Goal: Transaction & Acquisition: Purchase product/service

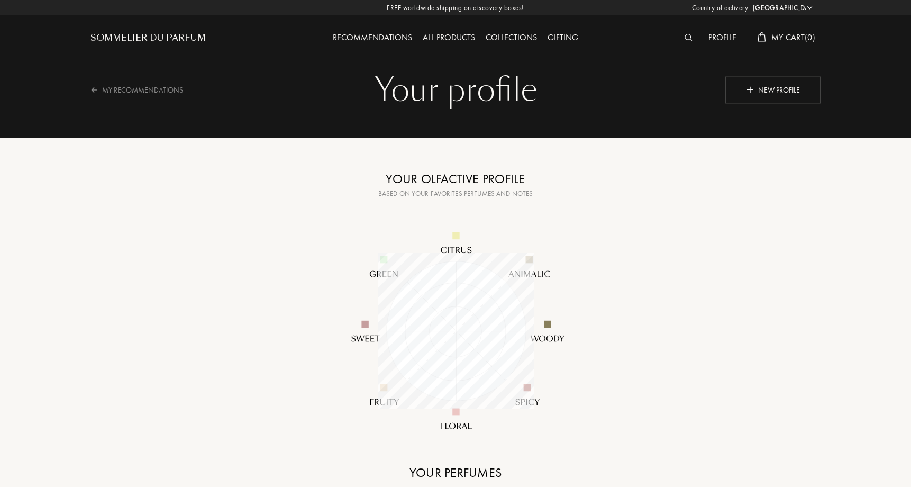
select select "US"
click at [143, 88] on div "My Recommendations" at bounding box center [143, 90] width 106 height 26
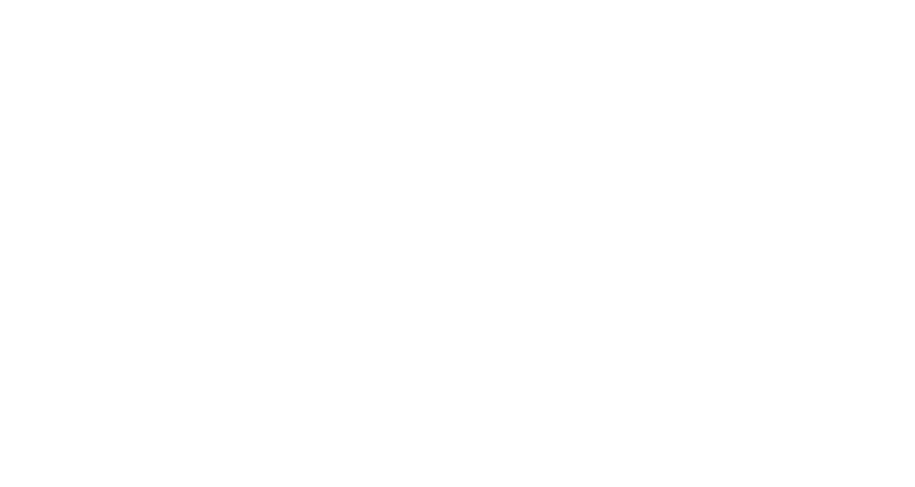
select select "US"
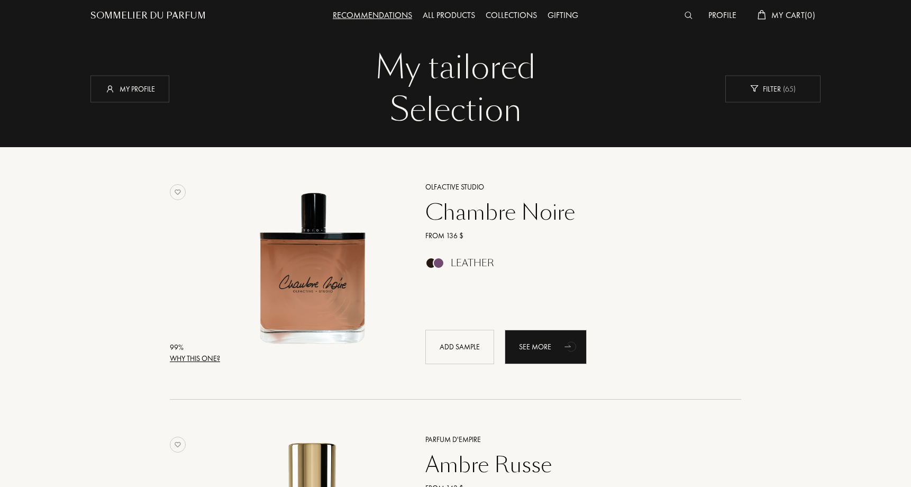
scroll to position [10, 0]
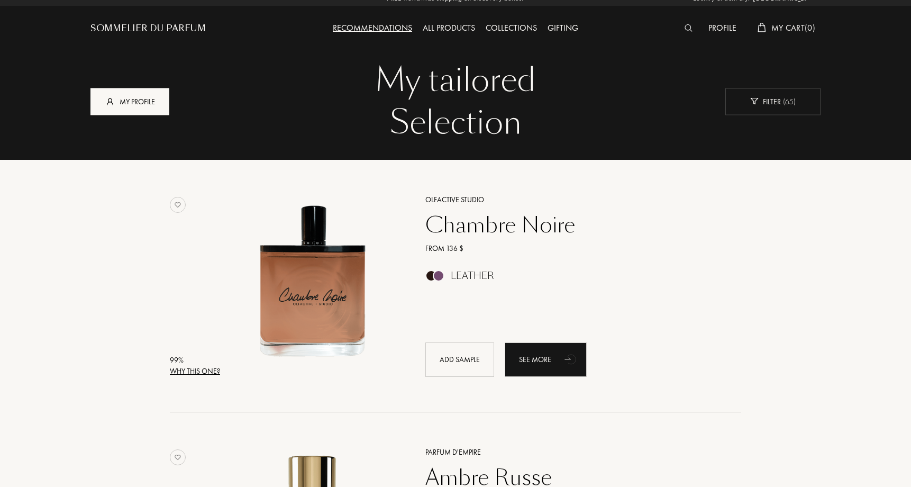
click at [134, 109] on div "My profile" at bounding box center [129, 101] width 79 height 27
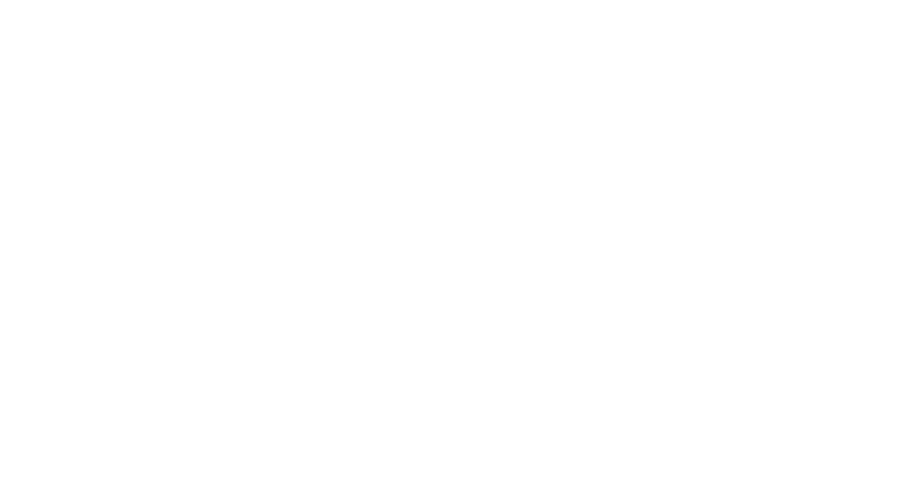
select select "US"
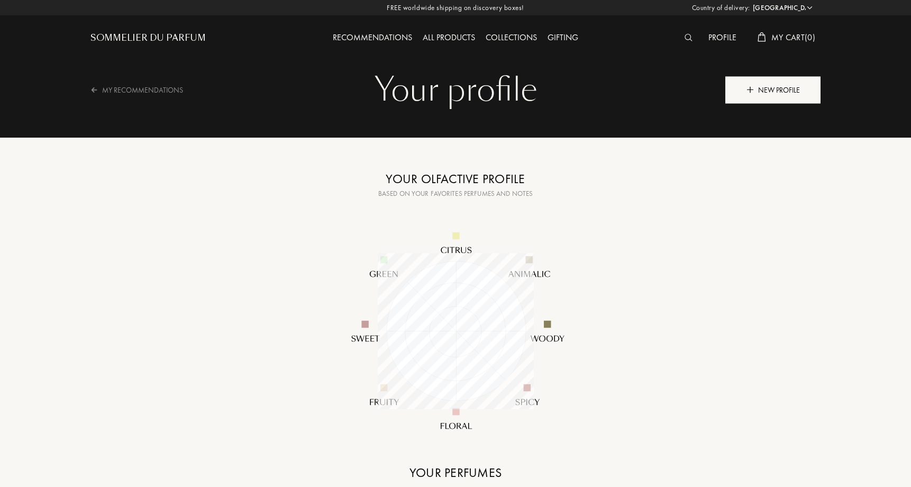
click at [784, 92] on div "New profile" at bounding box center [773, 89] width 95 height 27
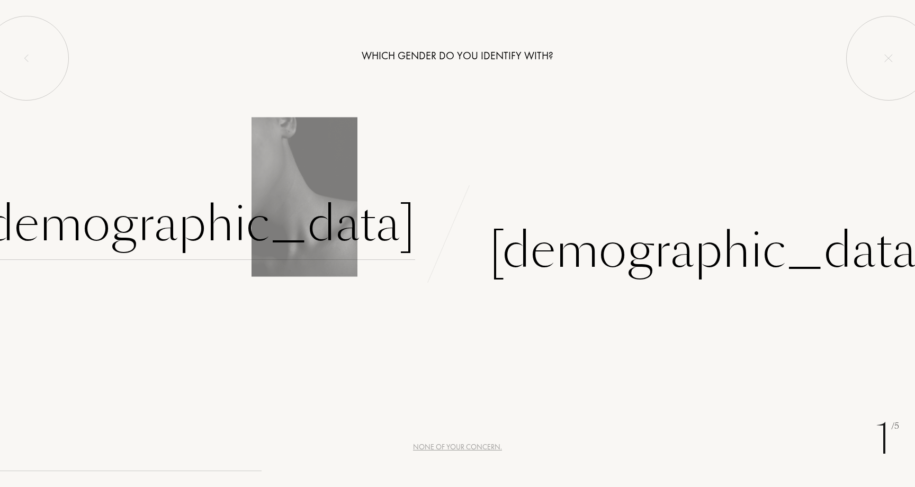
click at [379, 246] on div "[DEMOGRAPHIC_DATA]" at bounding box center [194, 223] width 442 height 71
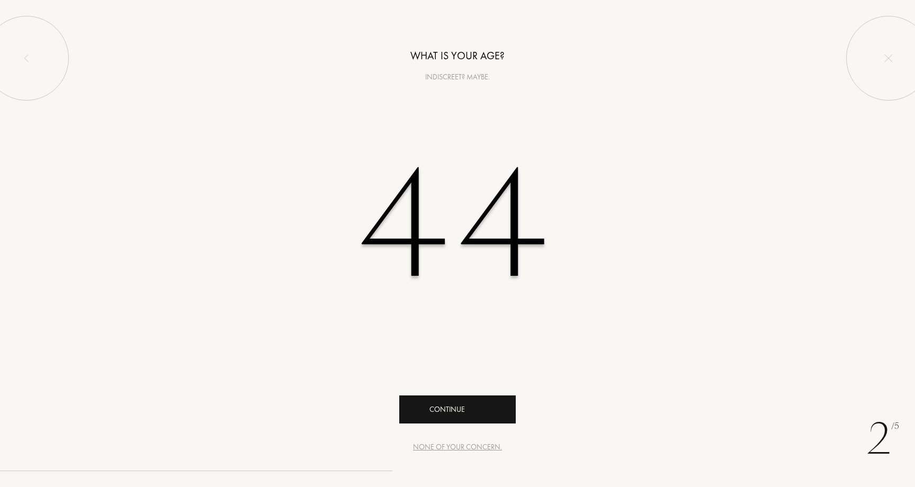
type input "44"
click at [460, 422] on div "Continue" at bounding box center [457, 409] width 116 height 28
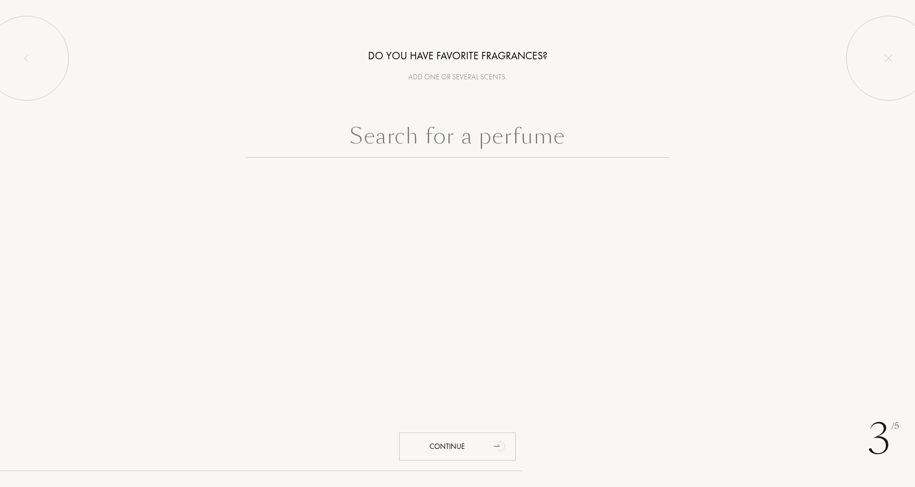
click at [514, 144] on input "text" at bounding box center [457, 139] width 423 height 38
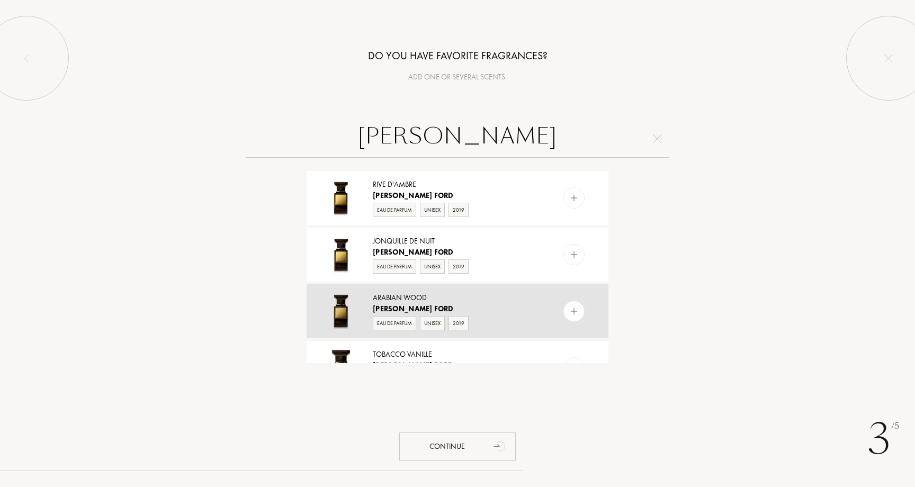
scroll to position [938, 0]
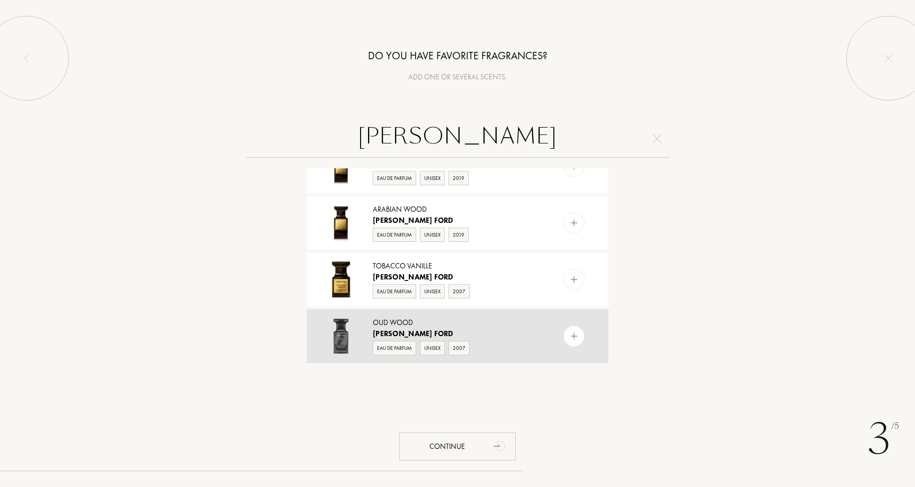
type input "[PERSON_NAME]"
click at [507, 317] on div "Oud Wood" at bounding box center [457, 322] width 168 height 11
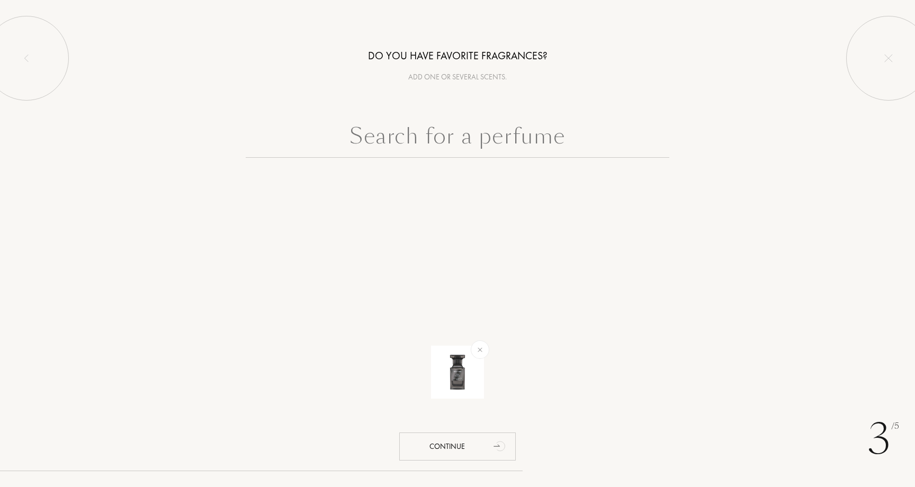
scroll to position [0, 0]
click at [473, 444] on div "Continue" at bounding box center [457, 446] width 116 height 28
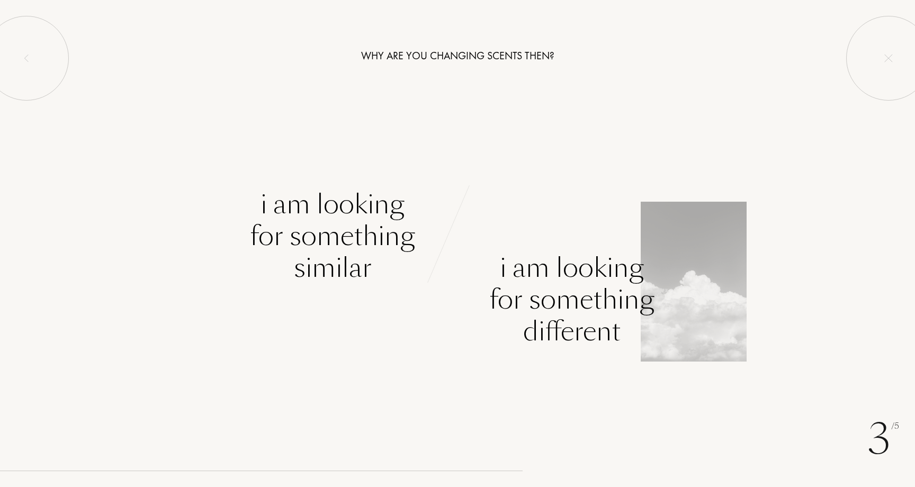
click at [533, 282] on div "I am looking for something different" at bounding box center [571, 299] width 165 height 95
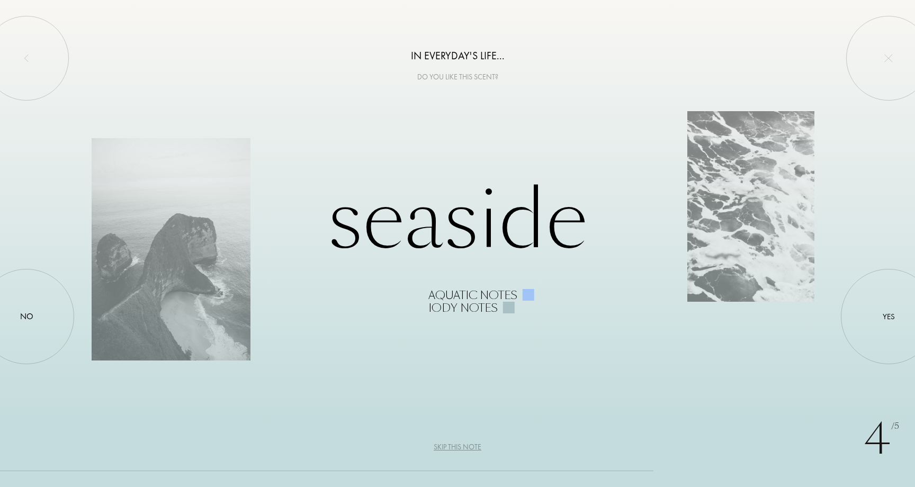
click at [198, 311] on div "Seaside Aquatic notes Iody notes" at bounding box center [457, 244] width 731 height 142
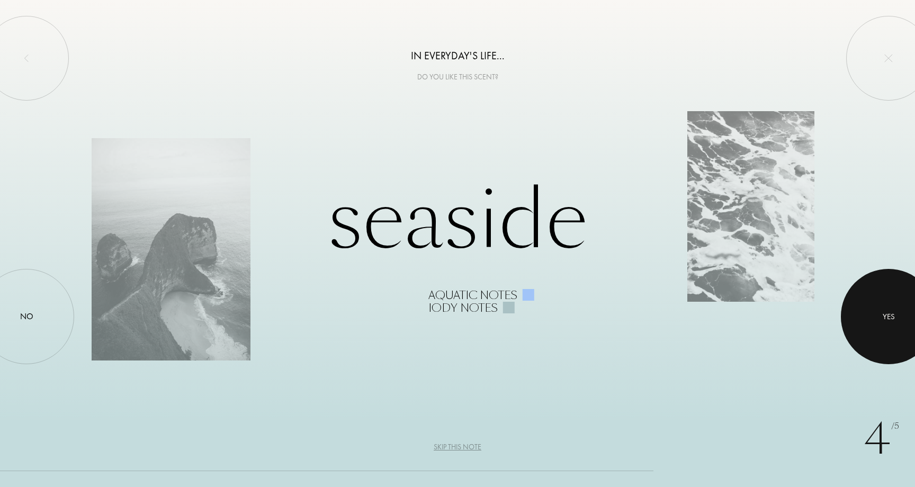
click at [885, 316] on div "Yes" at bounding box center [888, 317] width 12 height 12
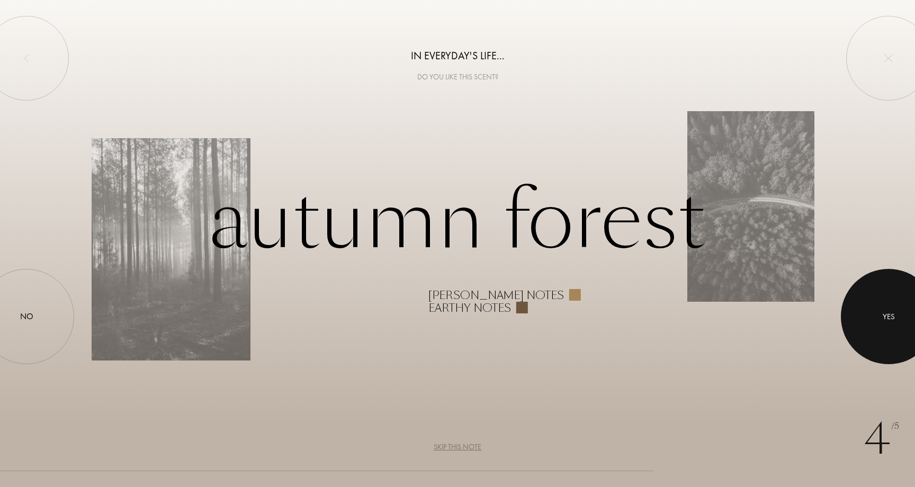
click at [882, 303] on div at bounding box center [887, 316] width 95 height 95
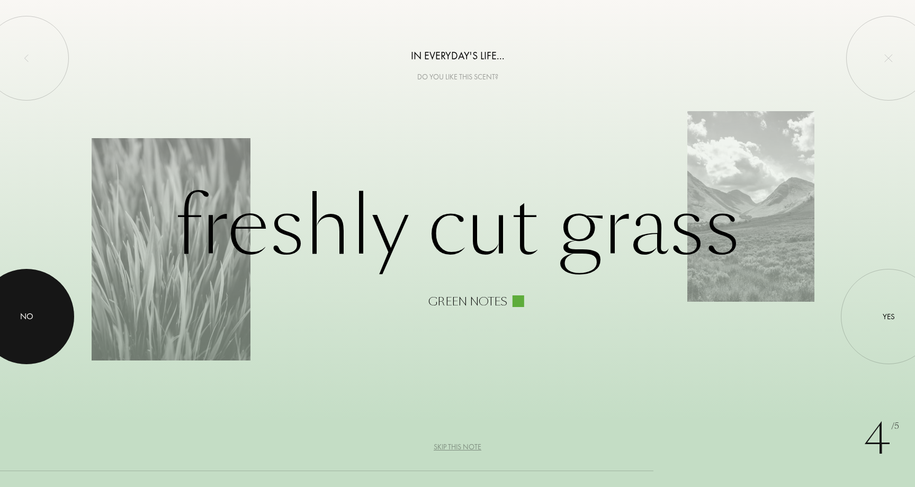
click at [37, 311] on div at bounding box center [26, 316] width 95 height 95
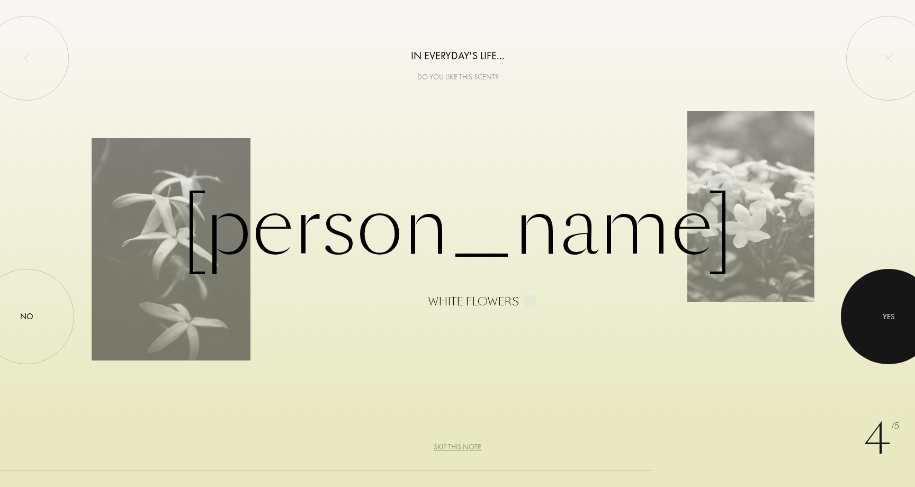
click at [849, 294] on div at bounding box center [887, 316] width 95 height 95
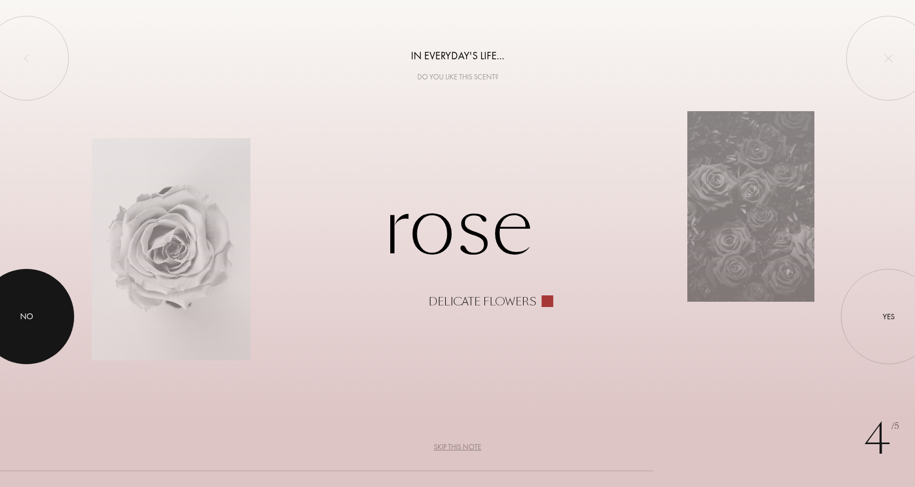
click at [57, 303] on div at bounding box center [26, 316] width 95 height 95
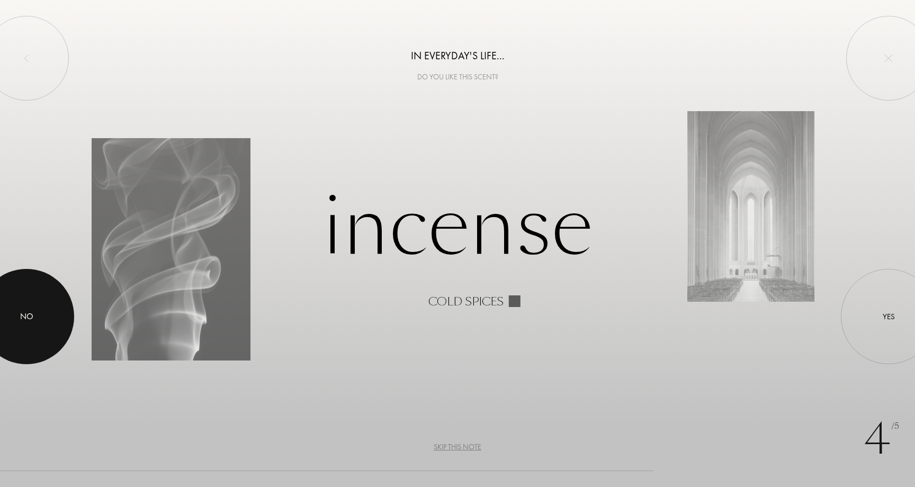
click at [56, 307] on div at bounding box center [26, 316] width 95 height 95
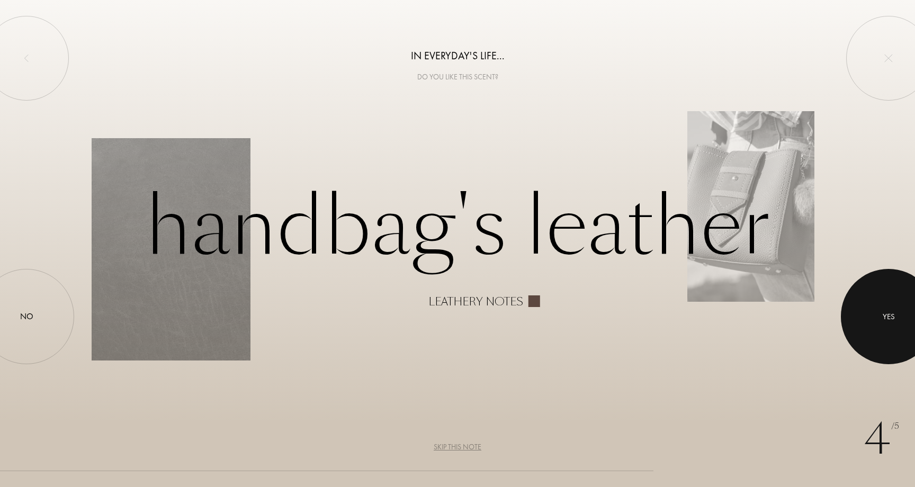
click at [914, 320] on div at bounding box center [887, 316] width 95 height 95
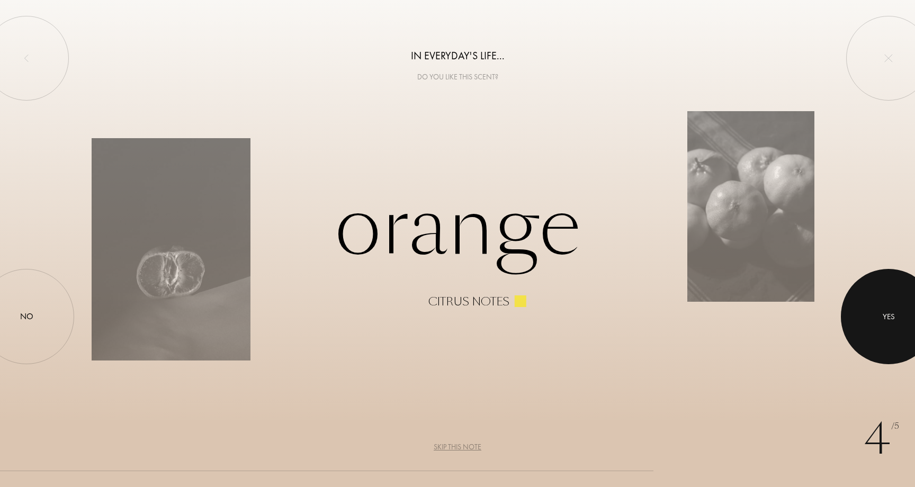
click at [867, 321] on div at bounding box center [887, 316] width 95 height 95
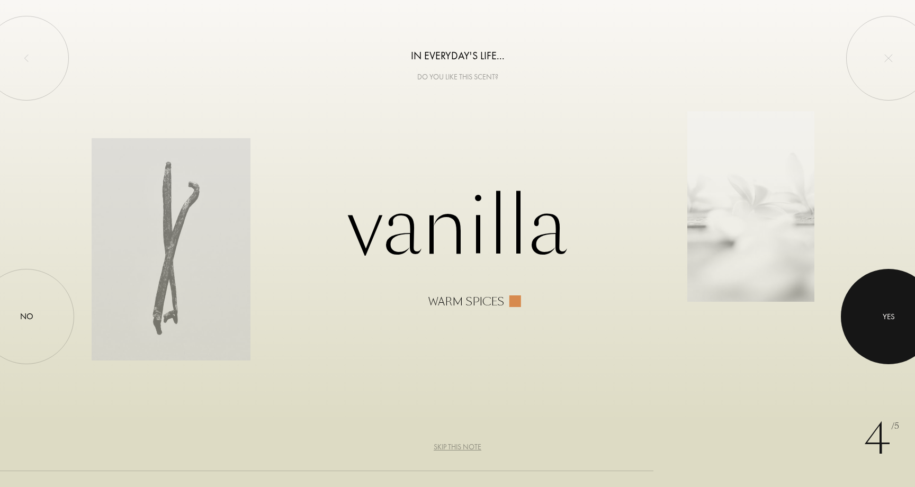
click at [874, 301] on div at bounding box center [887, 316] width 95 height 95
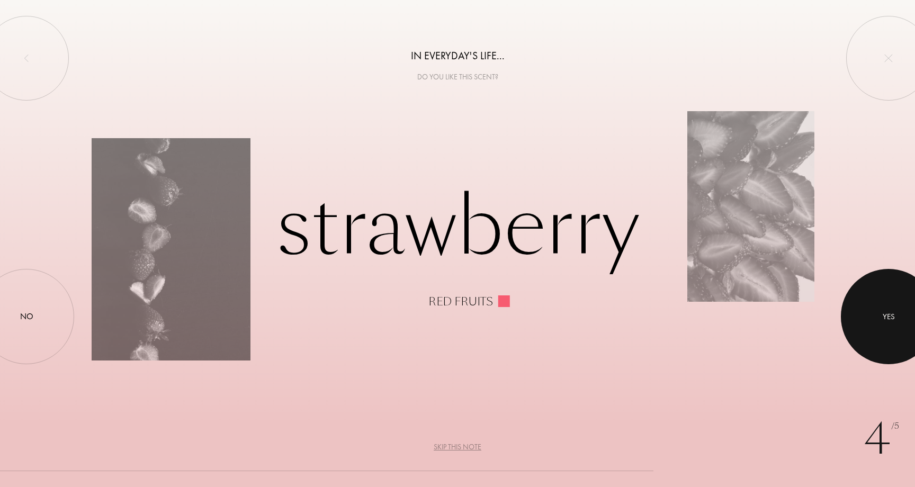
click at [879, 321] on div at bounding box center [887, 316] width 95 height 95
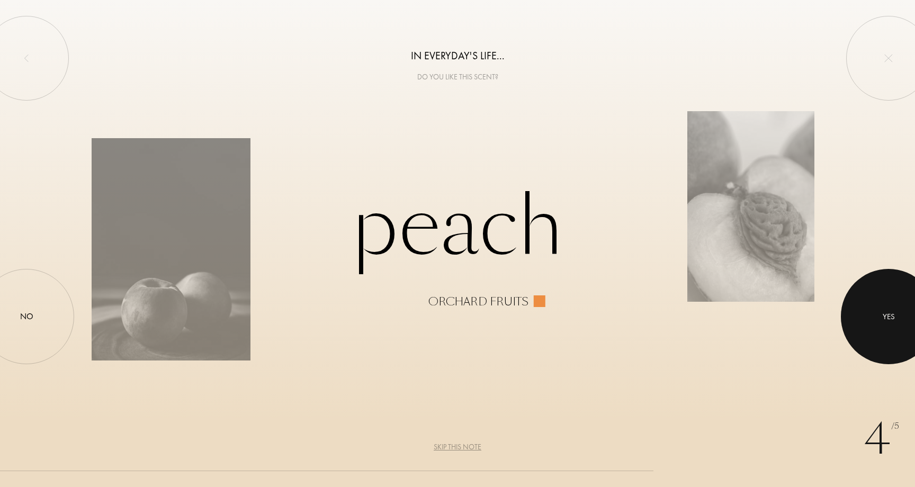
click at [882, 336] on div at bounding box center [887, 316] width 95 height 95
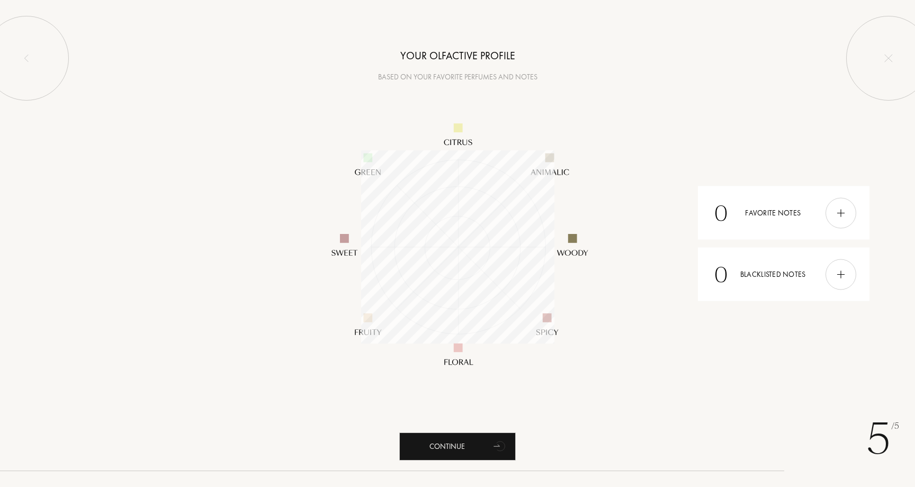
scroll to position [193, 193]
click at [845, 219] on div at bounding box center [840, 212] width 31 height 31
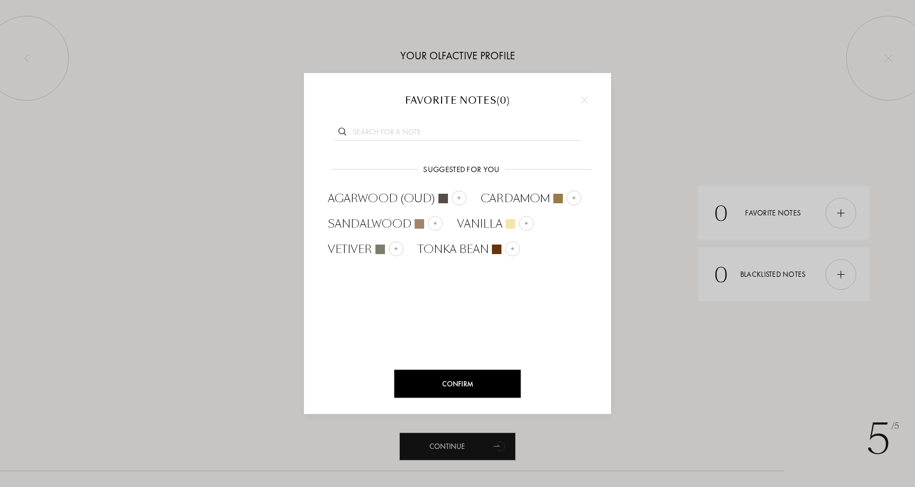
click at [474, 388] on div "Confirm" at bounding box center [457, 384] width 126 height 28
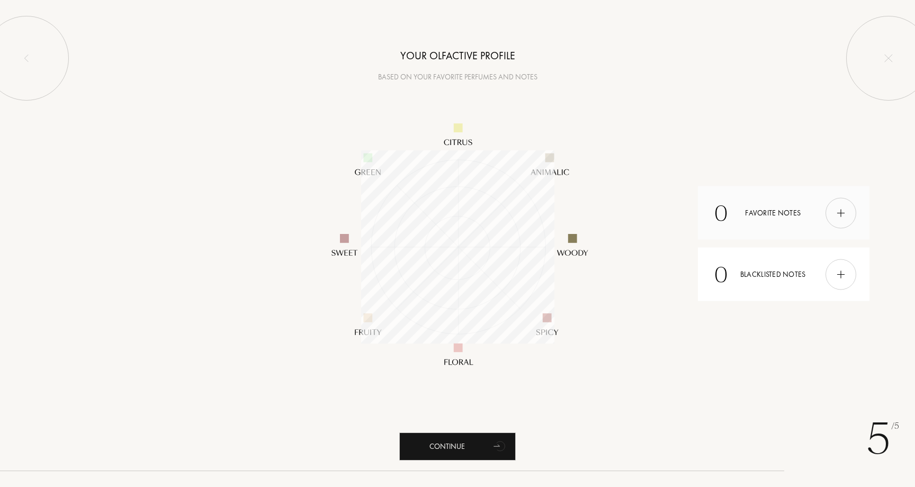
click at [843, 212] on img at bounding box center [841, 213] width 12 height 12
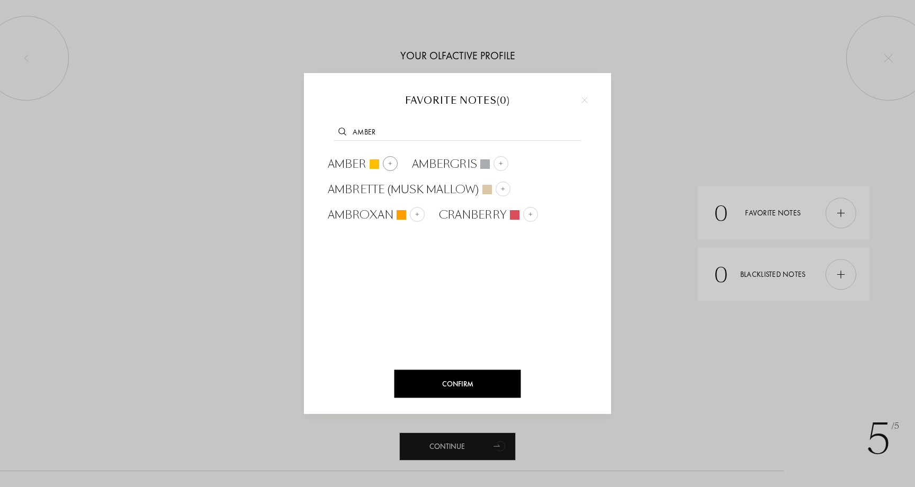
type input "amber"
click at [393, 163] on div at bounding box center [390, 163] width 15 height 15
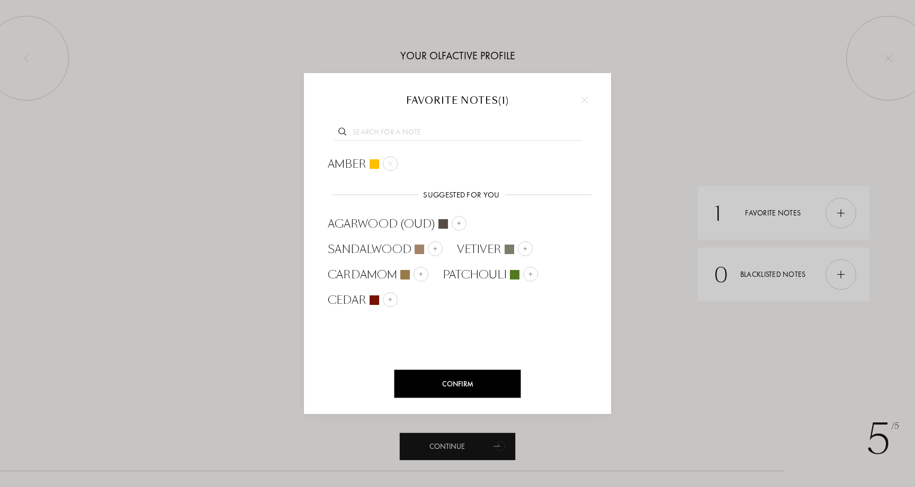
click at [490, 387] on div "Confirm" at bounding box center [457, 384] width 126 height 28
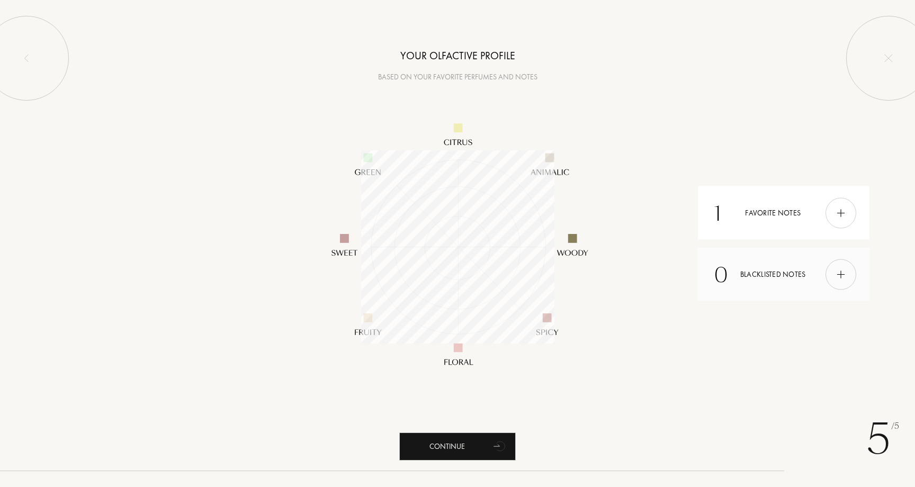
click at [845, 269] on img at bounding box center [841, 274] width 12 height 12
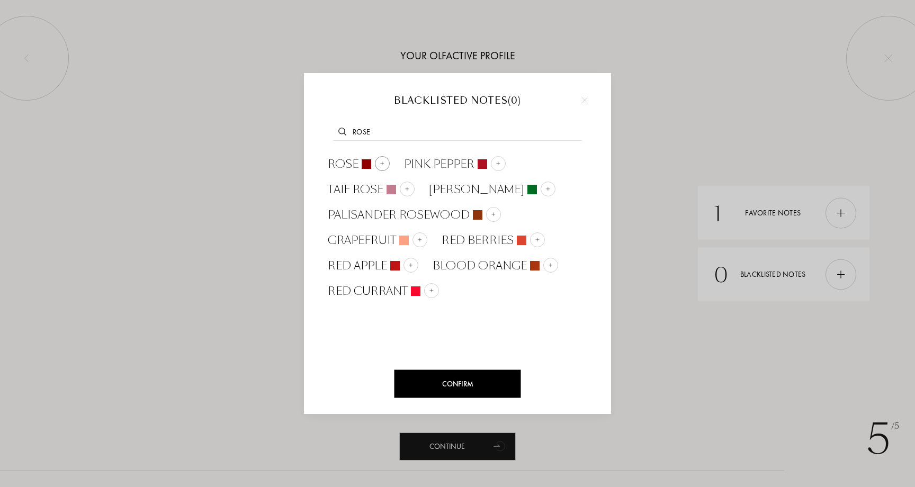
type input "rose"
click at [385, 158] on div at bounding box center [382, 163] width 15 height 15
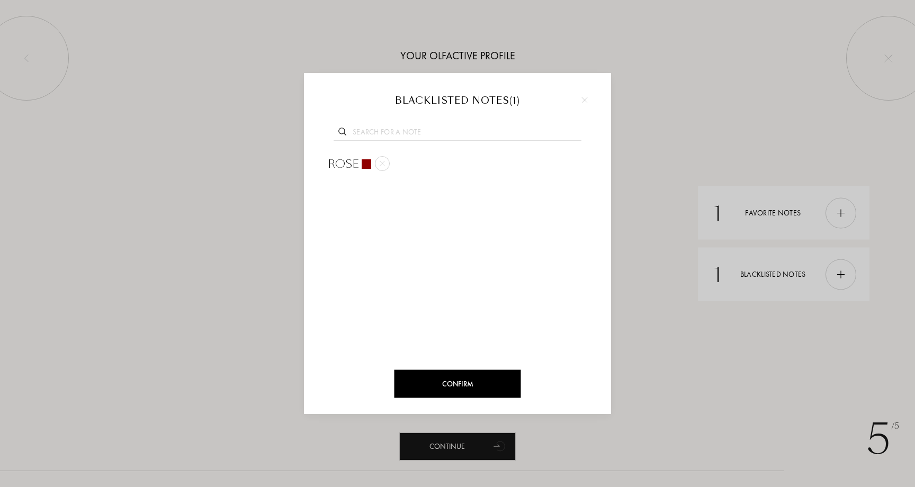
click at [458, 383] on div "Confirm" at bounding box center [457, 384] width 126 height 28
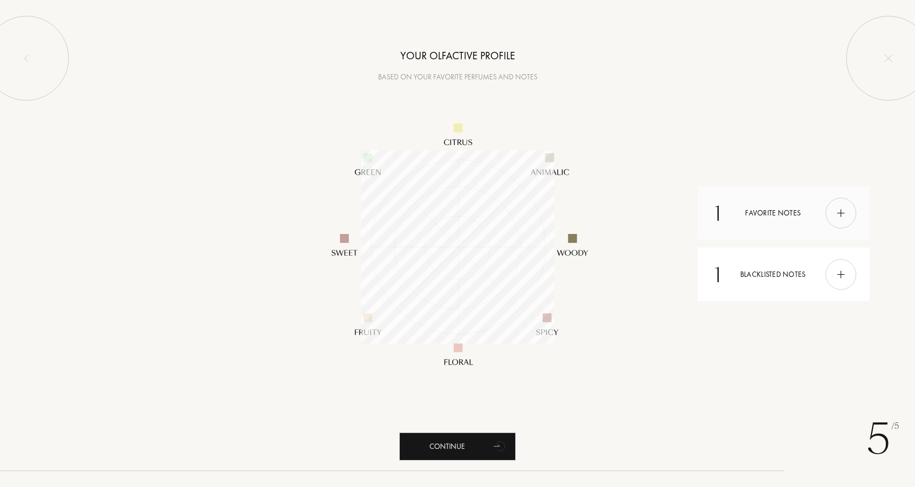
click at [837, 211] on img at bounding box center [841, 213] width 12 height 12
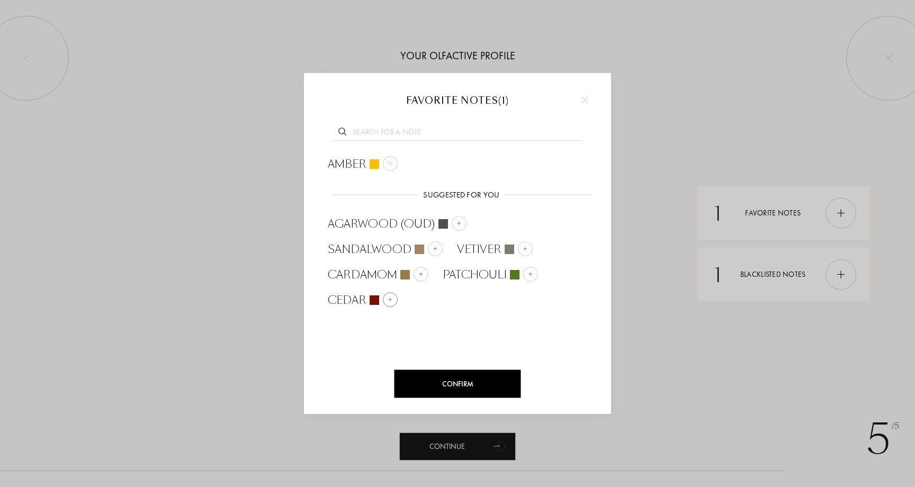
click at [388, 300] on img at bounding box center [389, 299] width 5 height 5
click at [419, 275] on img at bounding box center [420, 273] width 5 height 5
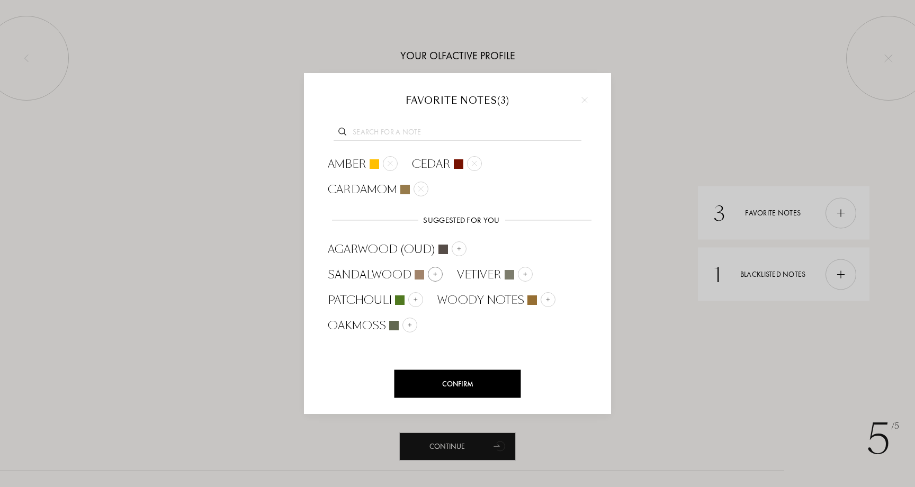
click at [433, 267] on div at bounding box center [435, 274] width 15 height 15
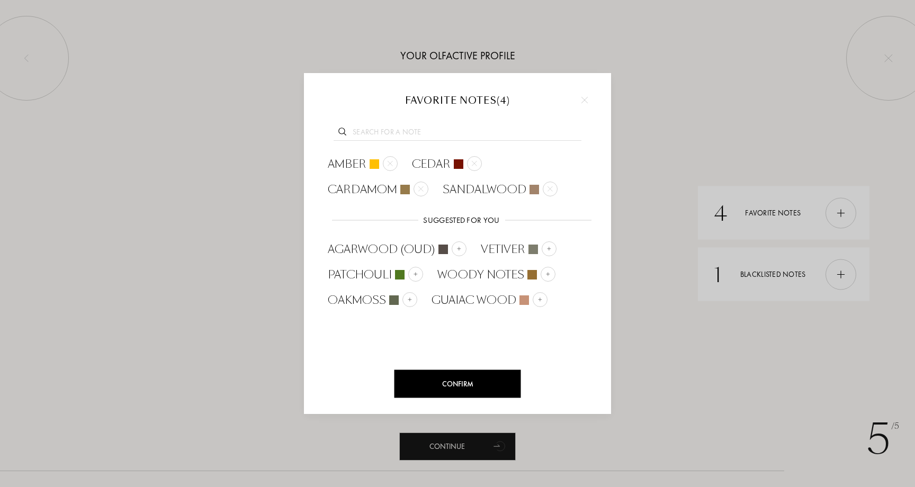
click at [469, 387] on div "Confirm" at bounding box center [457, 384] width 126 height 28
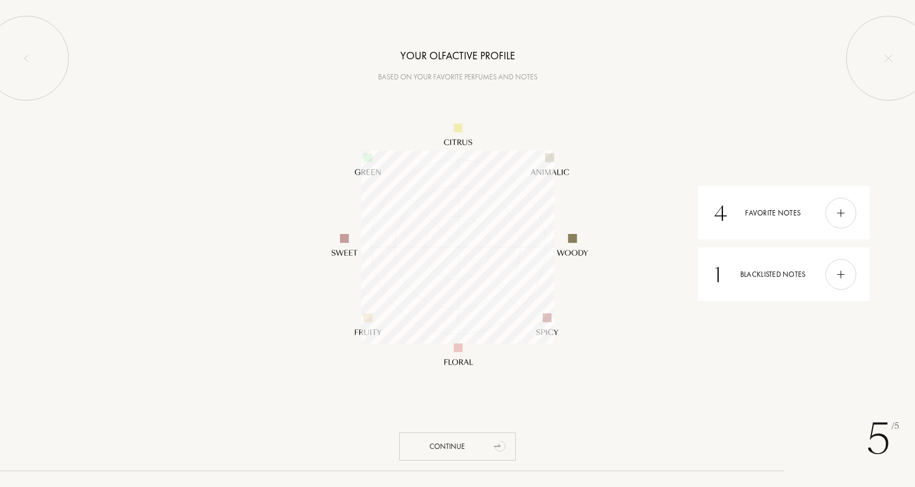
click at [463, 436] on div "Continue" at bounding box center [457, 446] width 116 height 28
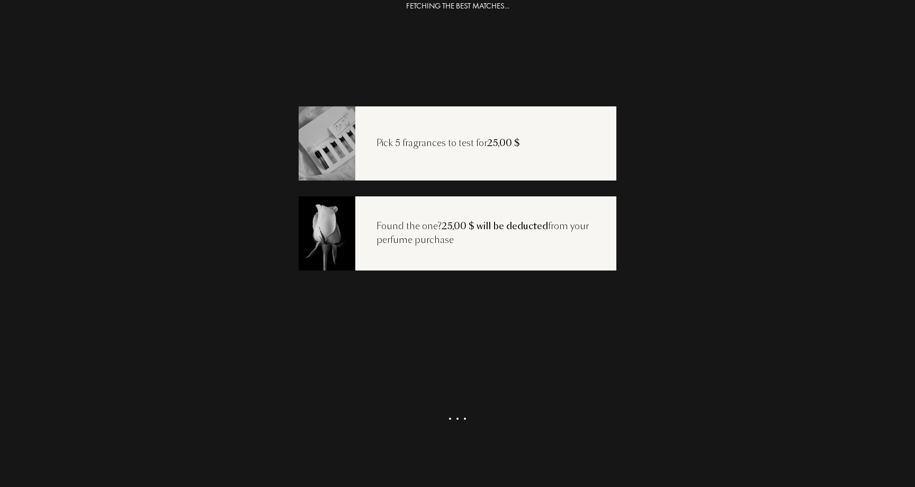
scroll to position [0, 0]
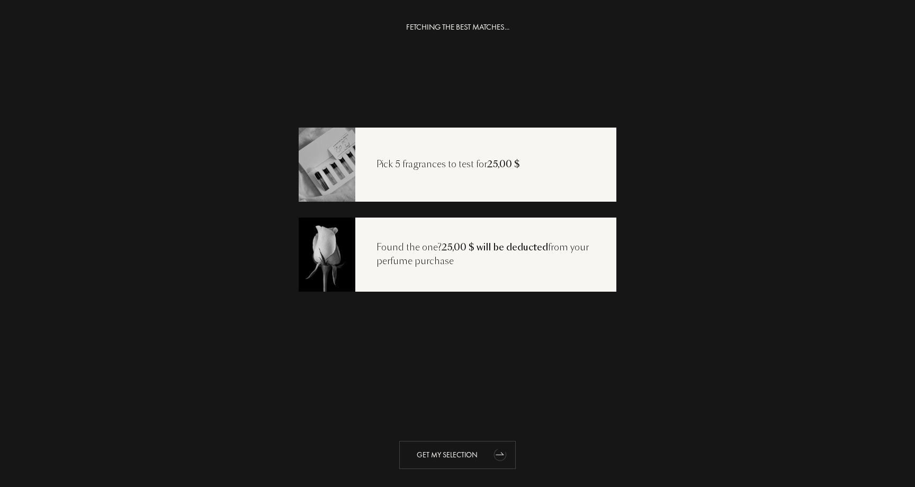
click at [475, 454] on div "Get my selection" at bounding box center [457, 455] width 116 height 28
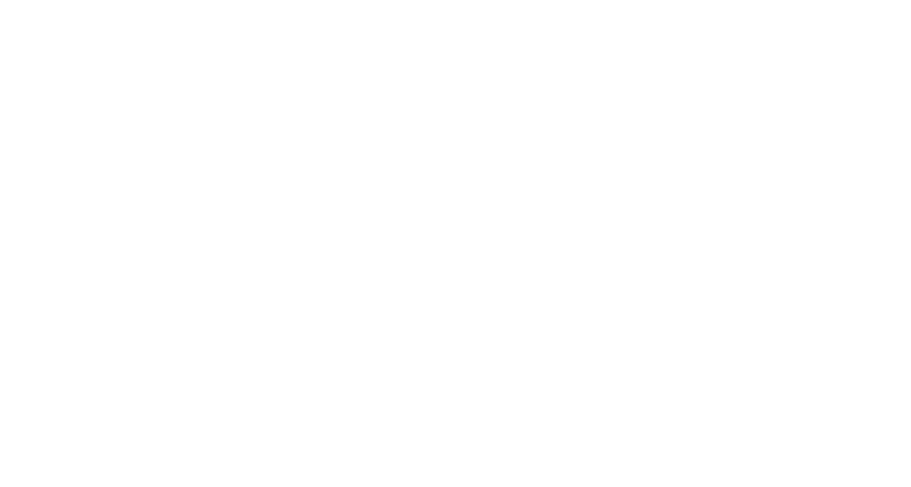
select select "US"
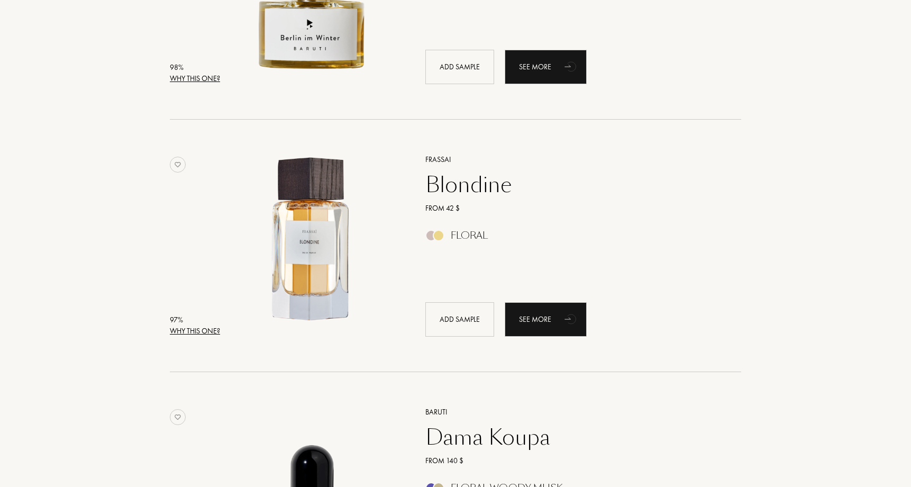
scroll to position [593, 0]
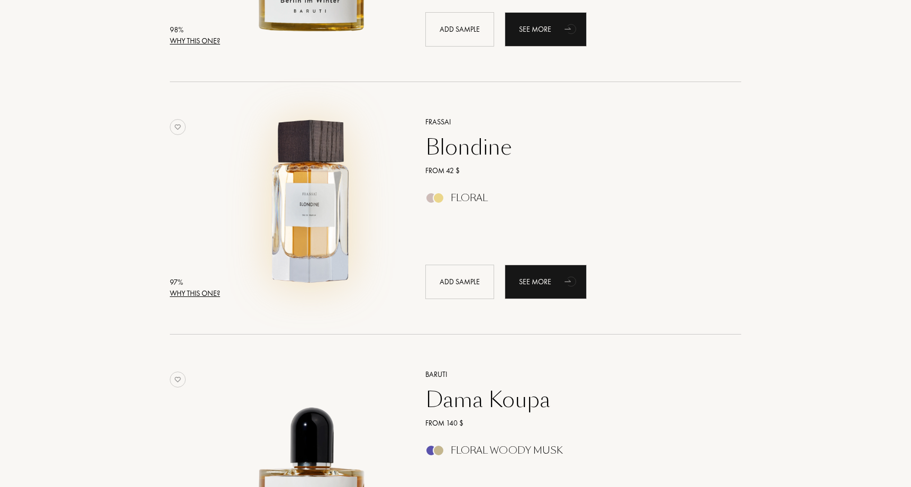
click at [329, 221] on img at bounding box center [312, 203] width 176 height 176
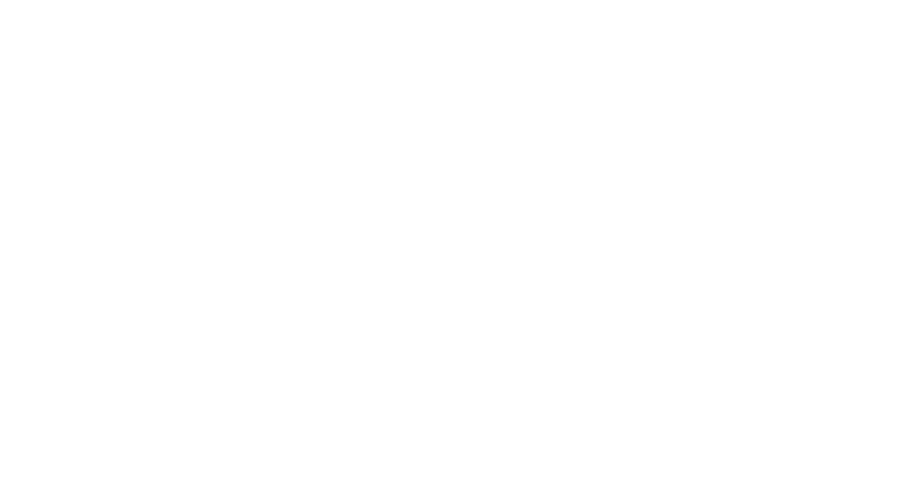
select select "US"
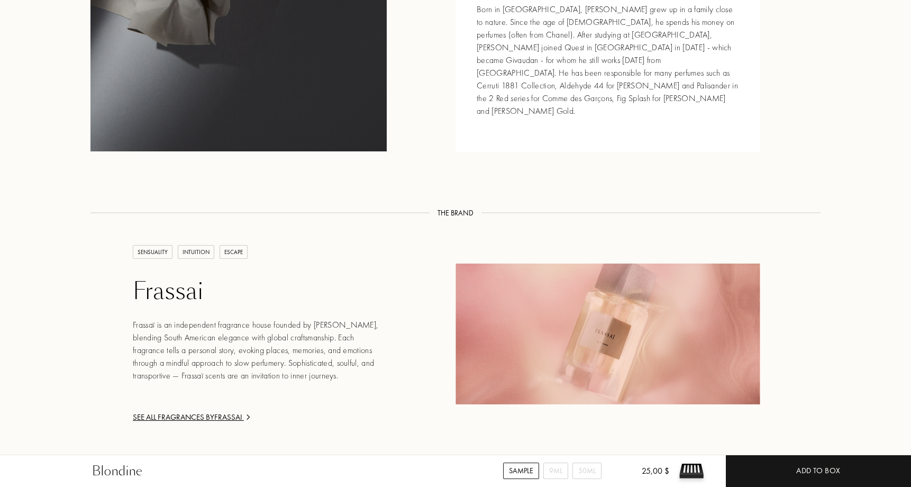
scroll to position [1154, 0]
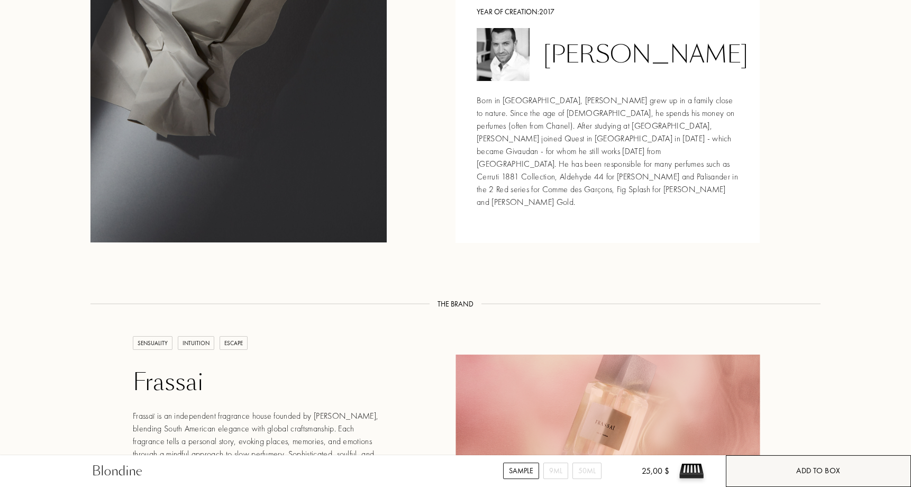
click at [808, 476] on div "Add to box" at bounding box center [818, 471] width 44 height 12
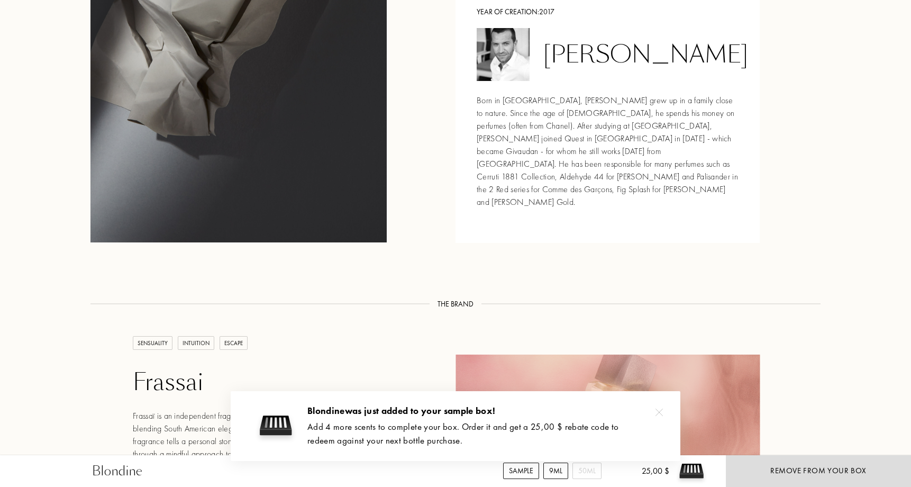
click at [555, 470] on div "9mL" at bounding box center [556, 471] width 25 height 16
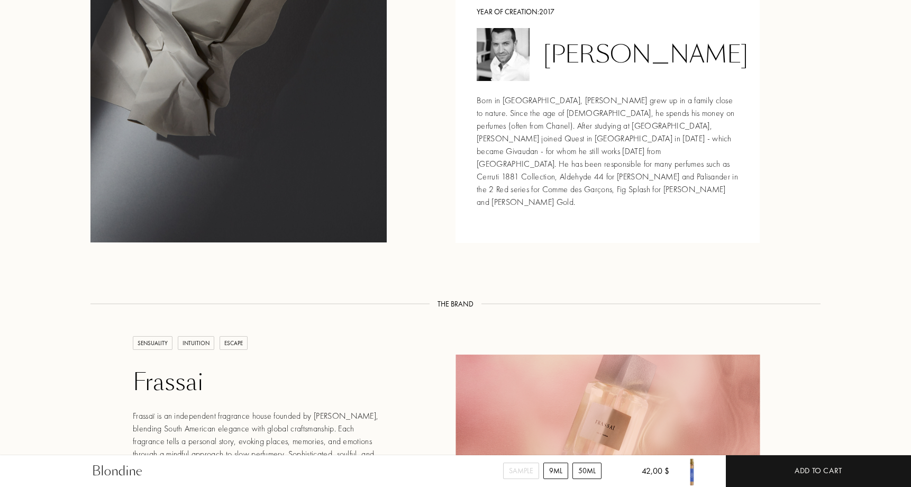
click at [581, 471] on div "50mL" at bounding box center [587, 471] width 29 height 16
click at [554, 472] on div "9mL" at bounding box center [556, 471] width 25 height 16
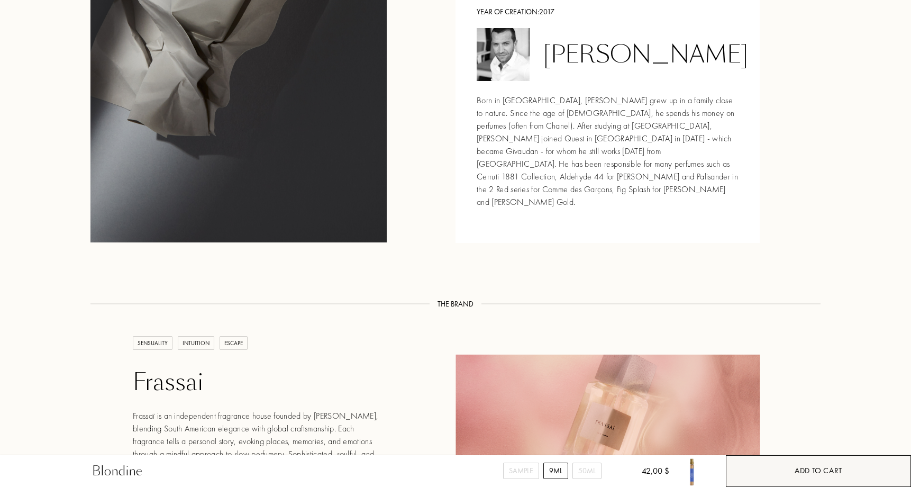
click at [784, 471] on div "Add to cart" at bounding box center [818, 471] width 185 height 32
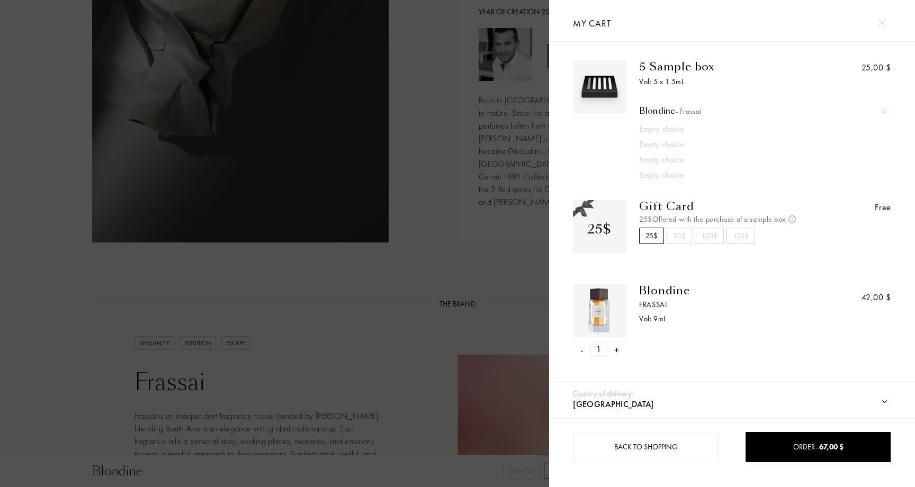
click at [735, 225] on div "Gift Card 25$ Offered with the purchase of a sample box Not cumulative and vali…" at bounding box center [719, 233] width 186 height 66
click at [735, 237] on div "150$" at bounding box center [740, 236] width 29 height 16
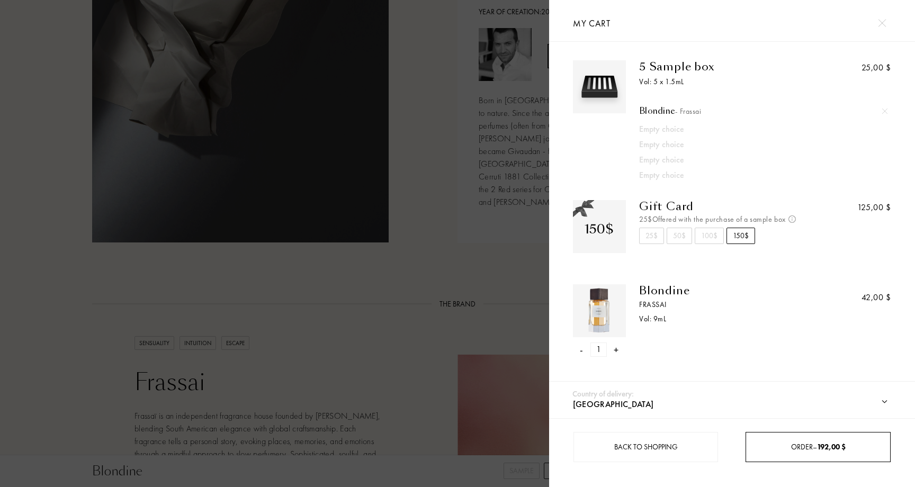
click at [798, 443] on div "Order – 192,00 $" at bounding box center [817, 446] width 143 height 11
click at [803, 460] on link "Order – 192,00 $" at bounding box center [817, 447] width 144 height 30
click at [803, 448] on div "Order – 192,00 $" at bounding box center [817, 446] width 143 height 11
click at [797, 454] on link "Order – 192,00 $" at bounding box center [817, 447] width 144 height 30
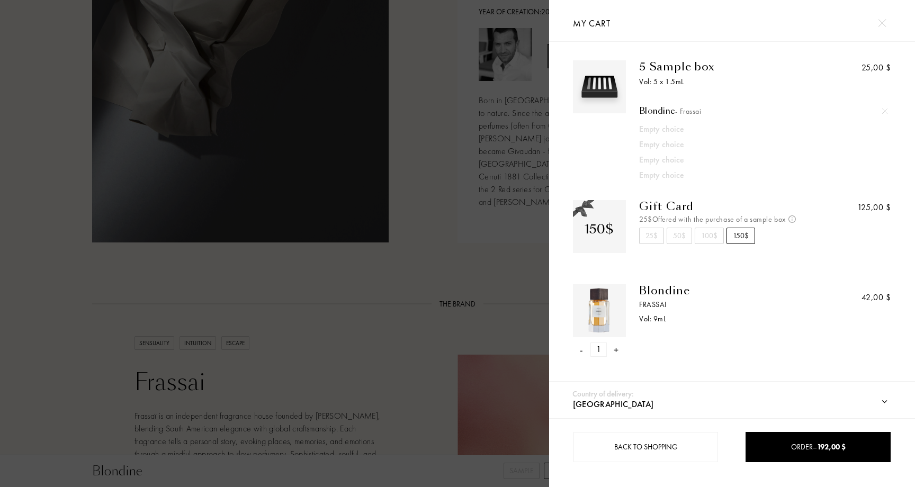
click at [883, 400] on select "Afghanistan Albania Algeria Andorra Angola Anguilla Antartica Antigua and Barbu…" at bounding box center [738, 405] width 337 height 28
click at [570, 391] on select "Afghanistan Albania Algeria Andorra Angola Anguilla Antartica Antigua and Barbu…" at bounding box center [738, 405] width 337 height 28
click at [665, 128] on div "Empty choice" at bounding box center [751, 129] width 224 height 13
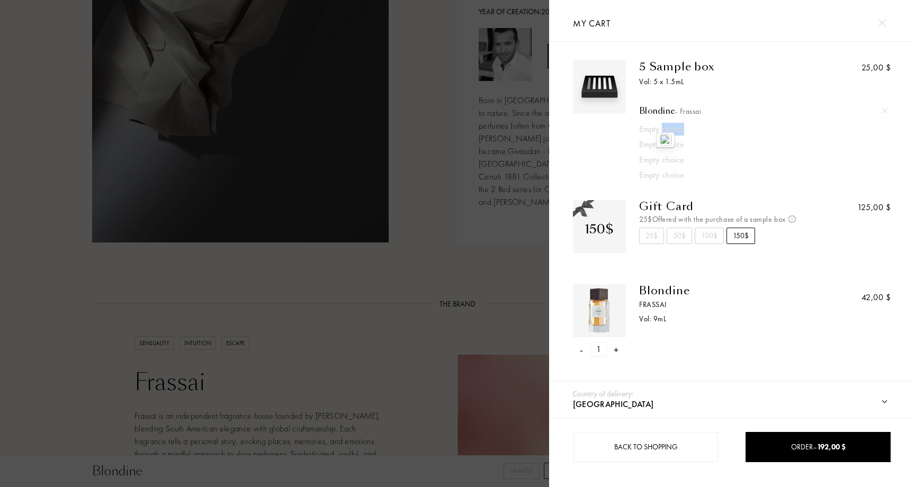
click at [726, 134] on div "Empty choice" at bounding box center [751, 129] width 224 height 13
click at [712, 241] on div "100$" at bounding box center [708, 236] width 29 height 16
click at [663, 237] on div "25$" at bounding box center [651, 236] width 25 height 16
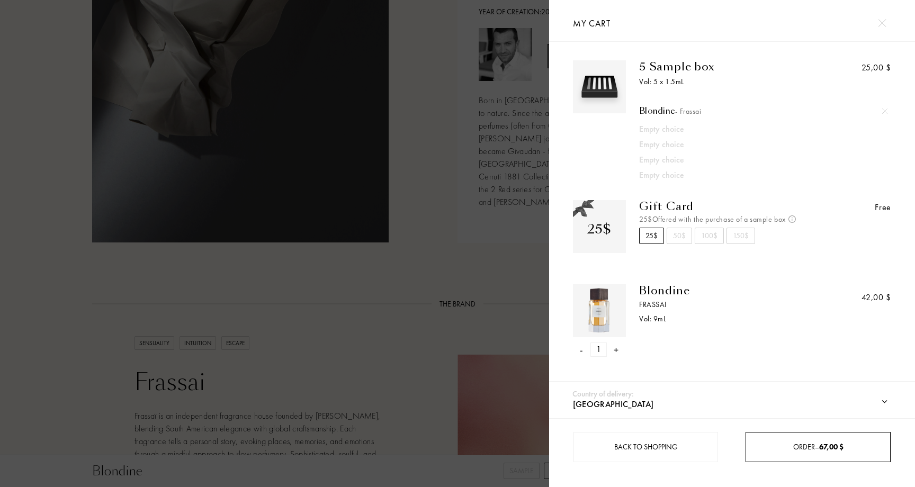
click at [798, 454] on link "Order – 67,00 $" at bounding box center [817, 447] width 144 height 30
click at [815, 455] on link "Order – 67,00 $" at bounding box center [817, 447] width 144 height 30
click at [816, 438] on link "Order – 67,00 $" at bounding box center [817, 447] width 144 height 30
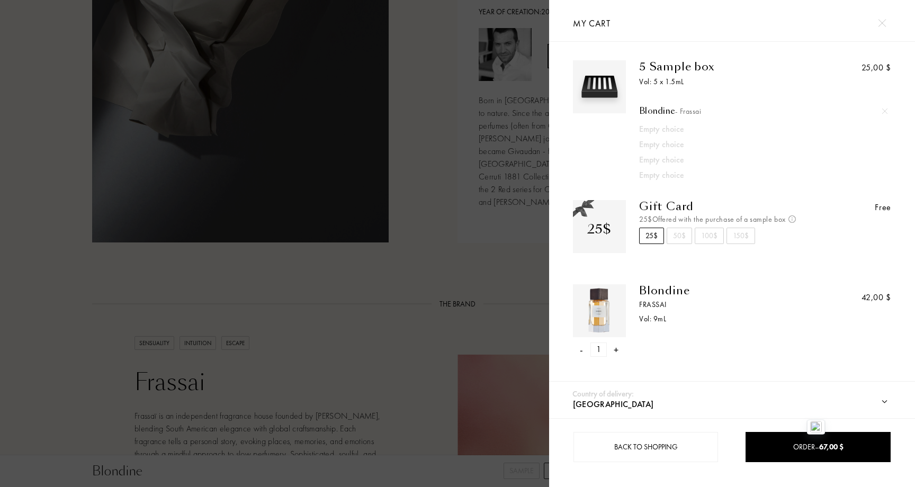
click at [635, 364] on div at bounding box center [732, 362] width 334 height 11
click at [618, 348] on div "- 1 +" at bounding box center [599, 349] width 53 height 14
click at [612, 351] on div "- 1 +" at bounding box center [599, 349] width 53 height 14
click at [617, 351] on div "+" at bounding box center [615, 349] width 5 height 14
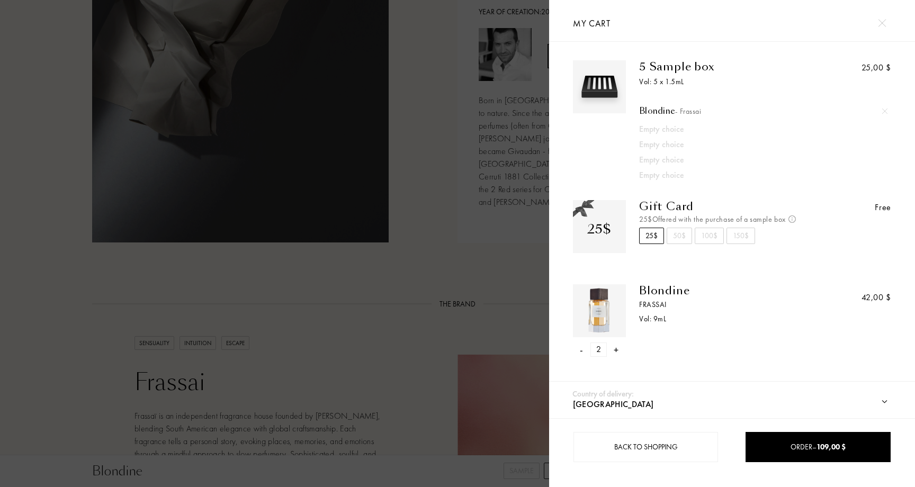
click at [637, 349] on div "Blondine Frassai Vol: 9 mL" at bounding box center [719, 320] width 186 height 73
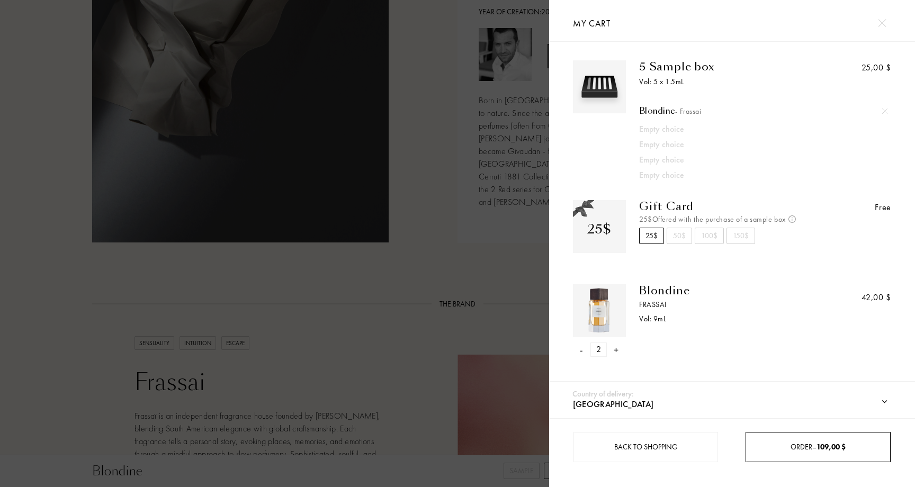
click at [820, 448] on span "109,00 $" at bounding box center [830, 447] width 29 height 10
click at [805, 453] on link "Order – 109,00 $" at bounding box center [817, 447] width 144 height 30
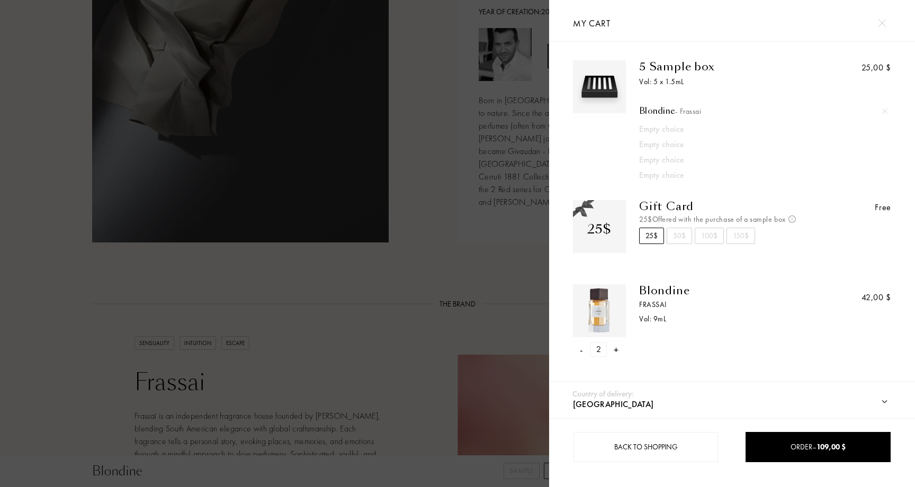
click at [879, 26] on img at bounding box center [881, 23] width 8 height 8
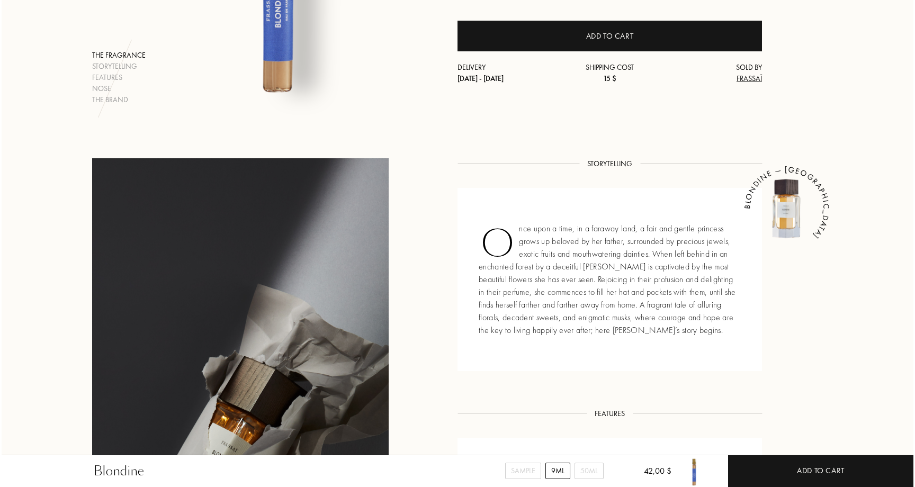
scroll to position [0, 0]
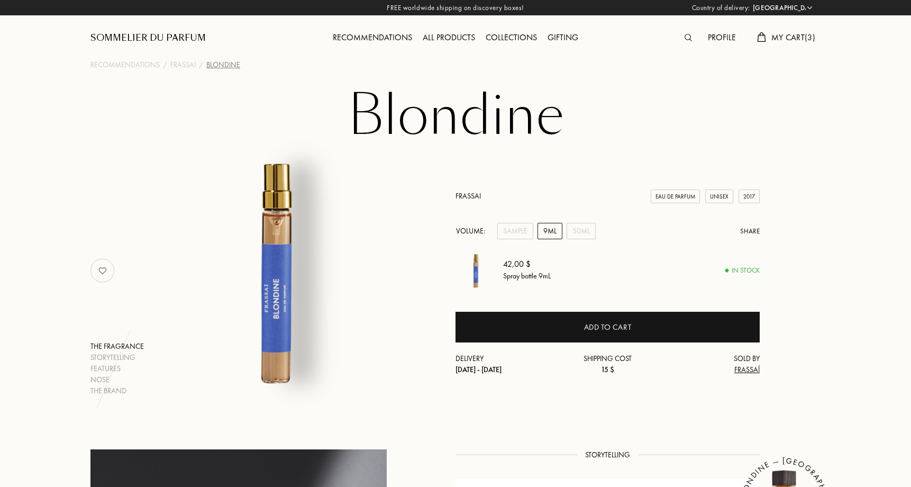
click at [791, 37] on span "My Cart ( 3 )" at bounding box center [794, 37] width 44 height 11
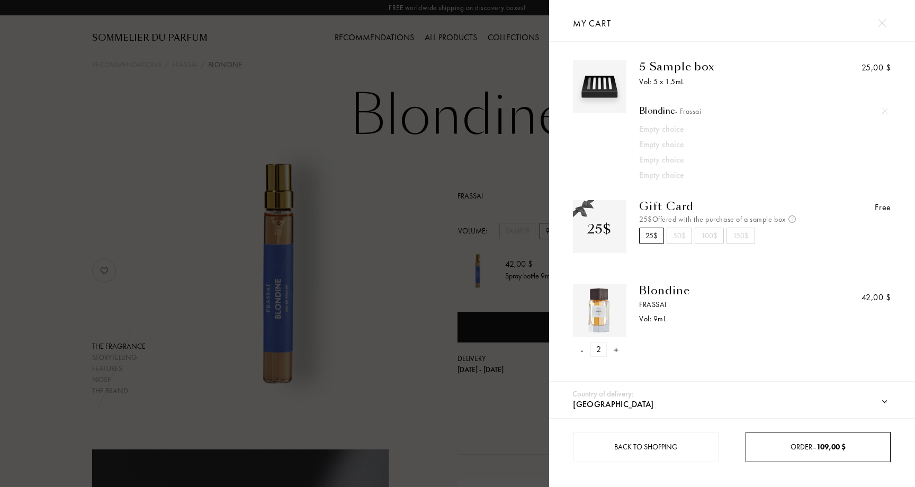
click at [817, 440] on link "Order – 109,00 $" at bounding box center [817, 447] width 144 height 30
